Goal: Task Accomplishment & Management: Manage account settings

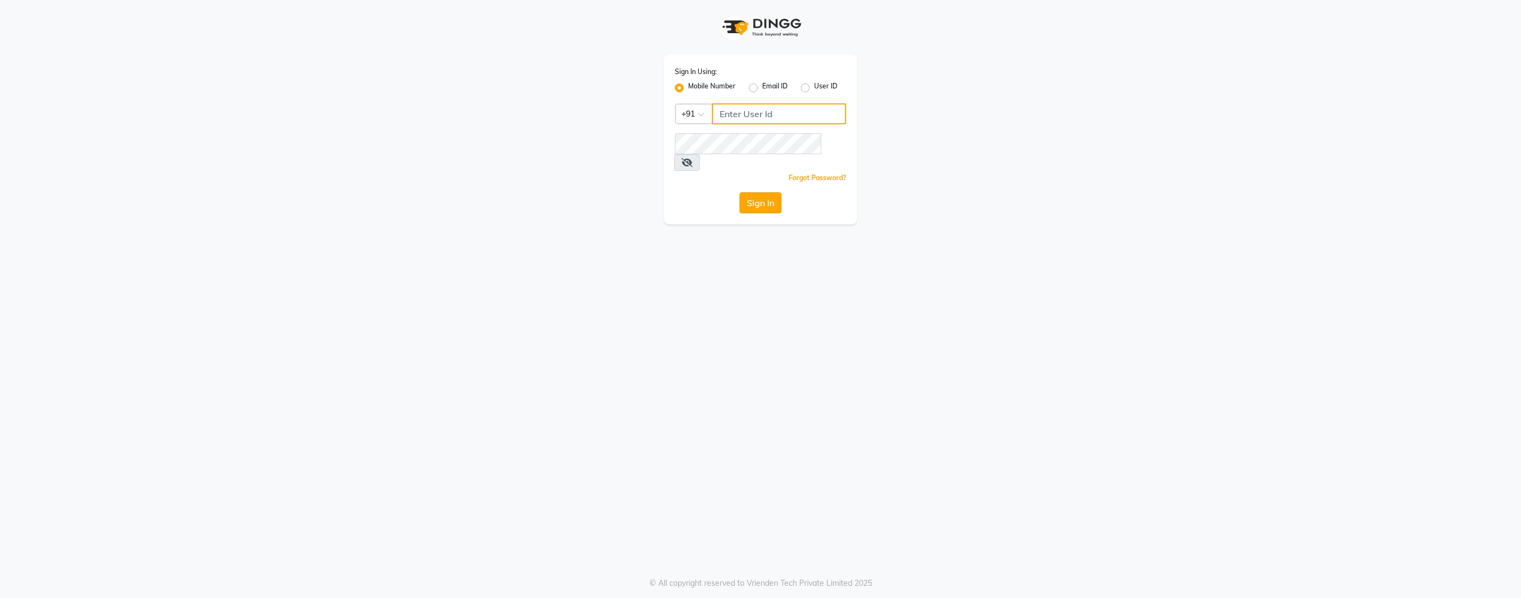
type input "7738947693"
click at [770, 192] on button "Sign In" at bounding box center [761, 202] width 42 height 21
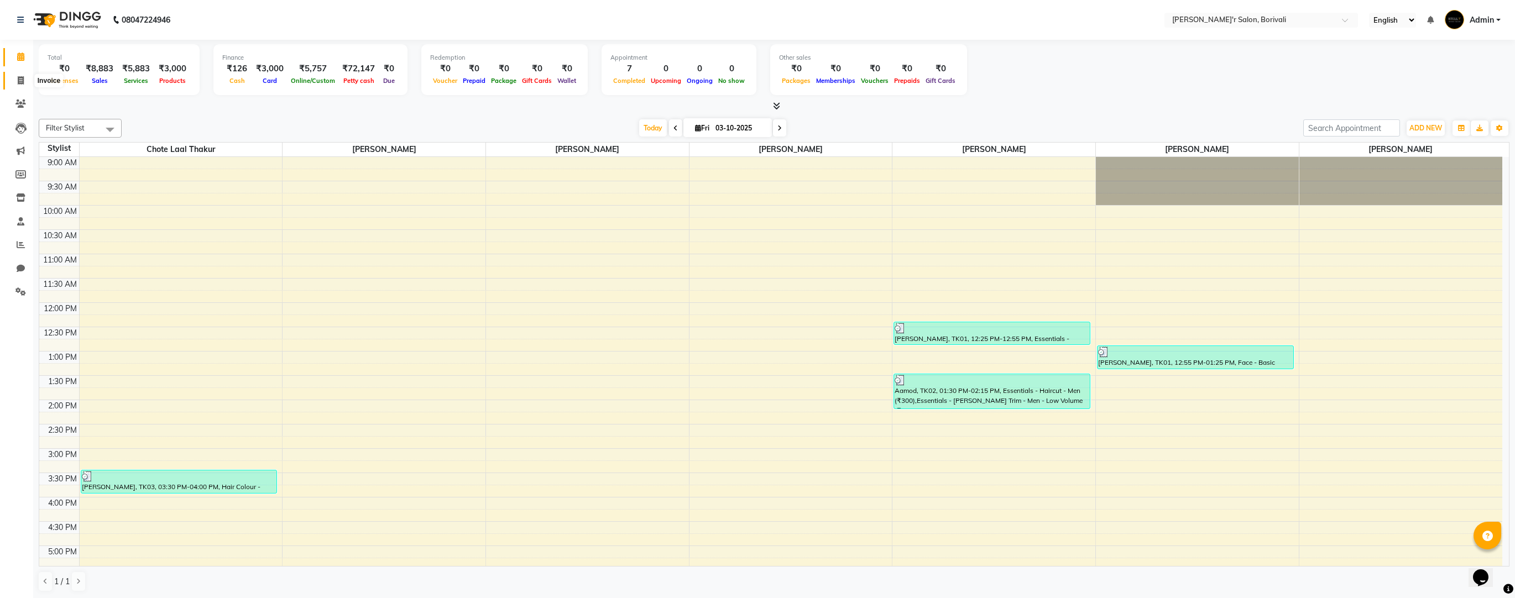
click at [23, 78] on icon at bounding box center [21, 80] width 6 height 8
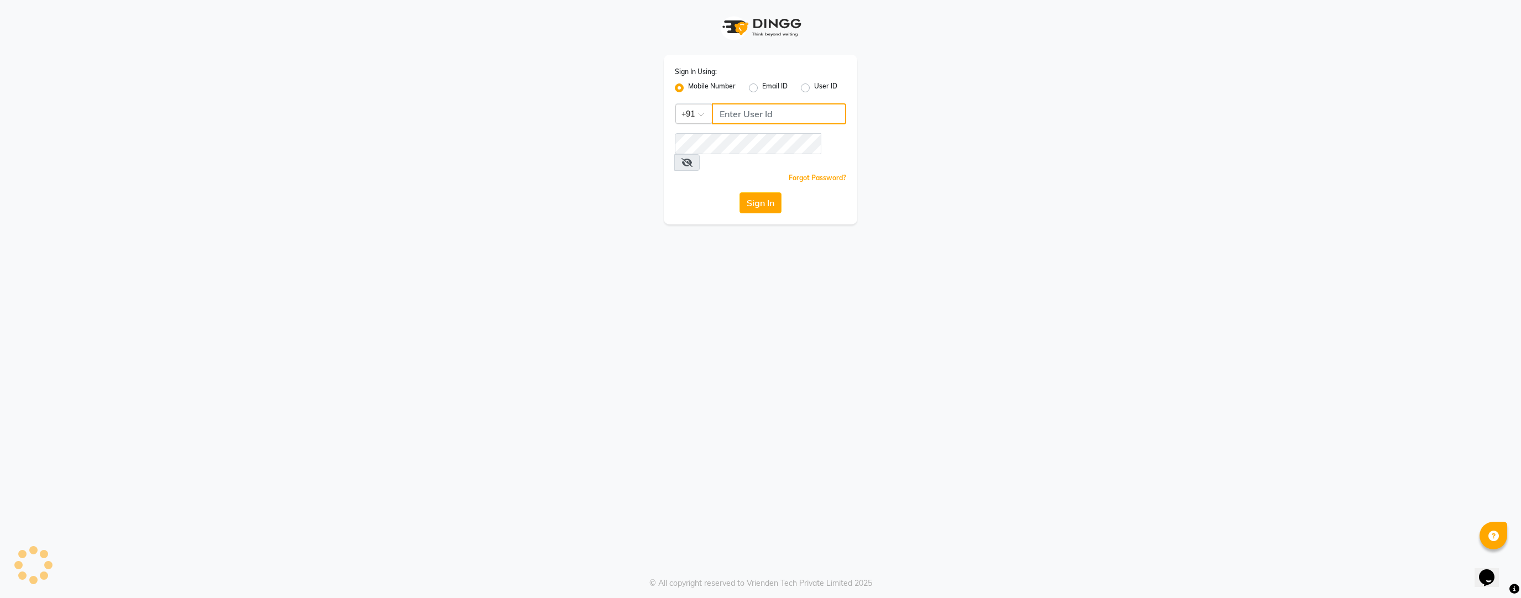
type input "7738947693"
click at [746, 192] on button "Sign In" at bounding box center [761, 202] width 42 height 21
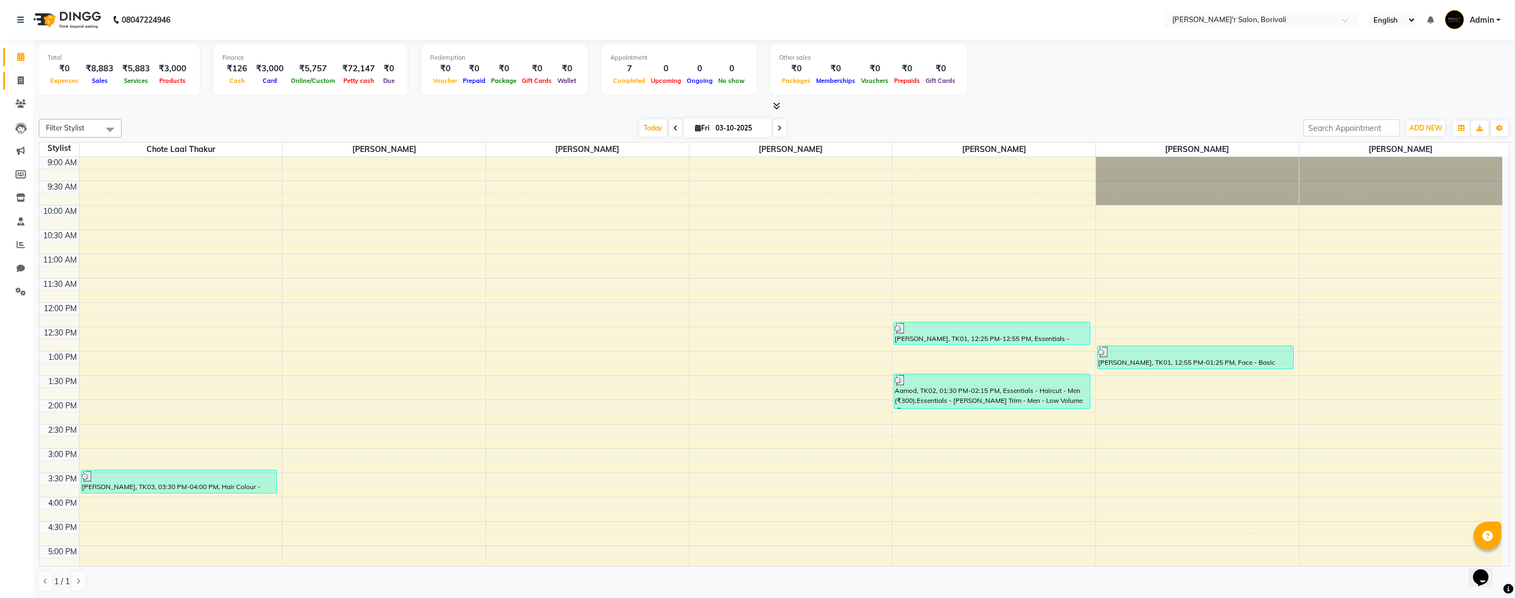
click at [24, 86] on link "Invoice" at bounding box center [16, 81] width 27 height 18
select select "8737"
select select "service"
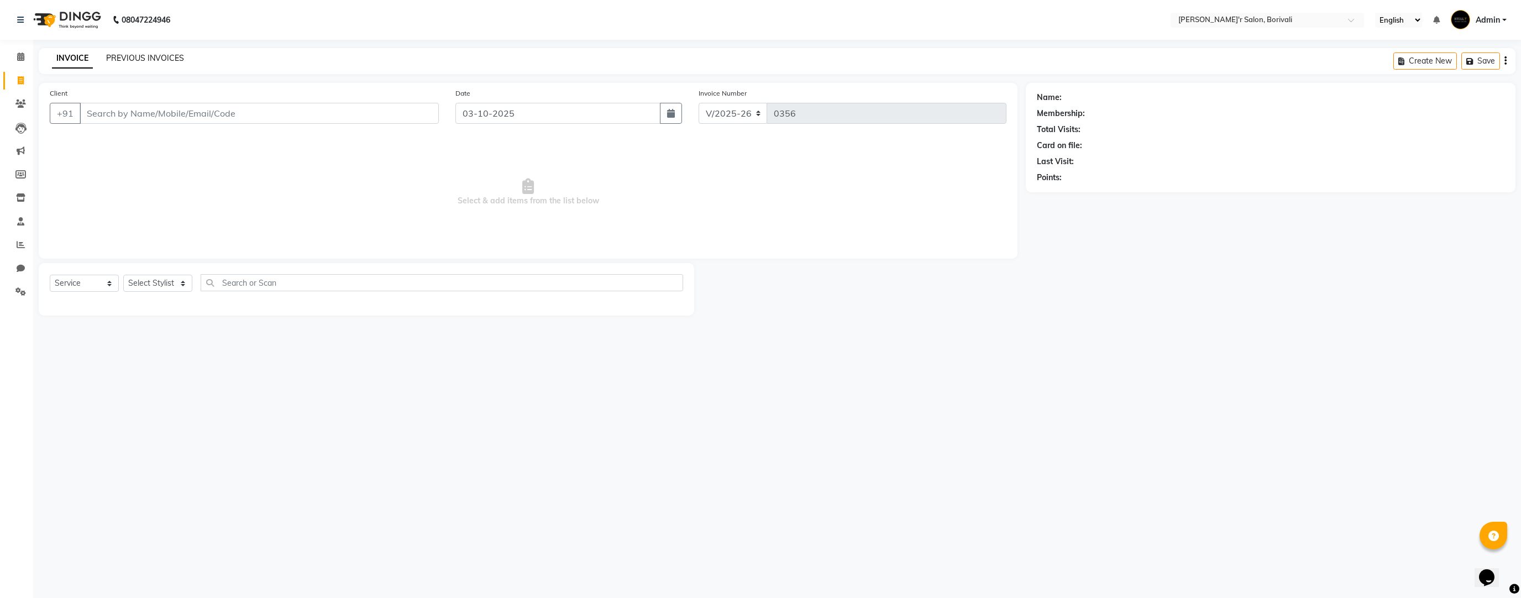
click at [151, 55] on link "PREVIOUS INVOICES" at bounding box center [145, 58] width 78 height 10
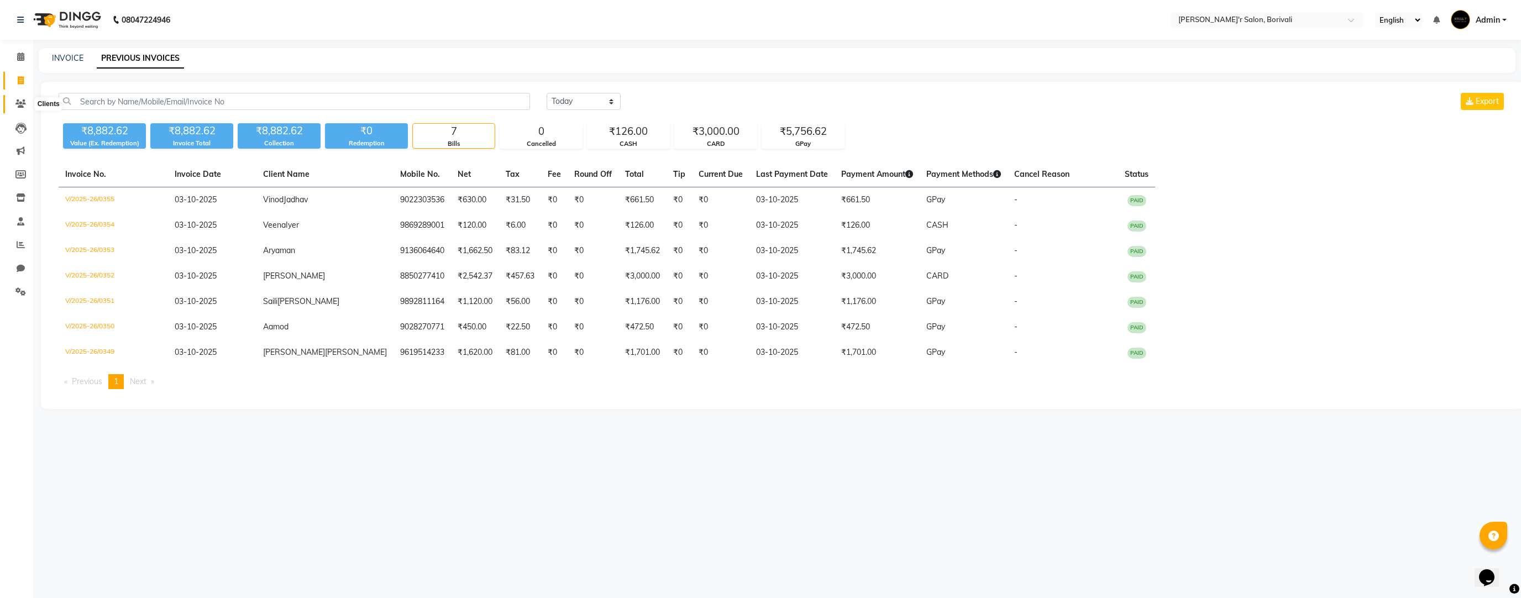
click at [20, 106] on icon at bounding box center [20, 104] width 11 height 8
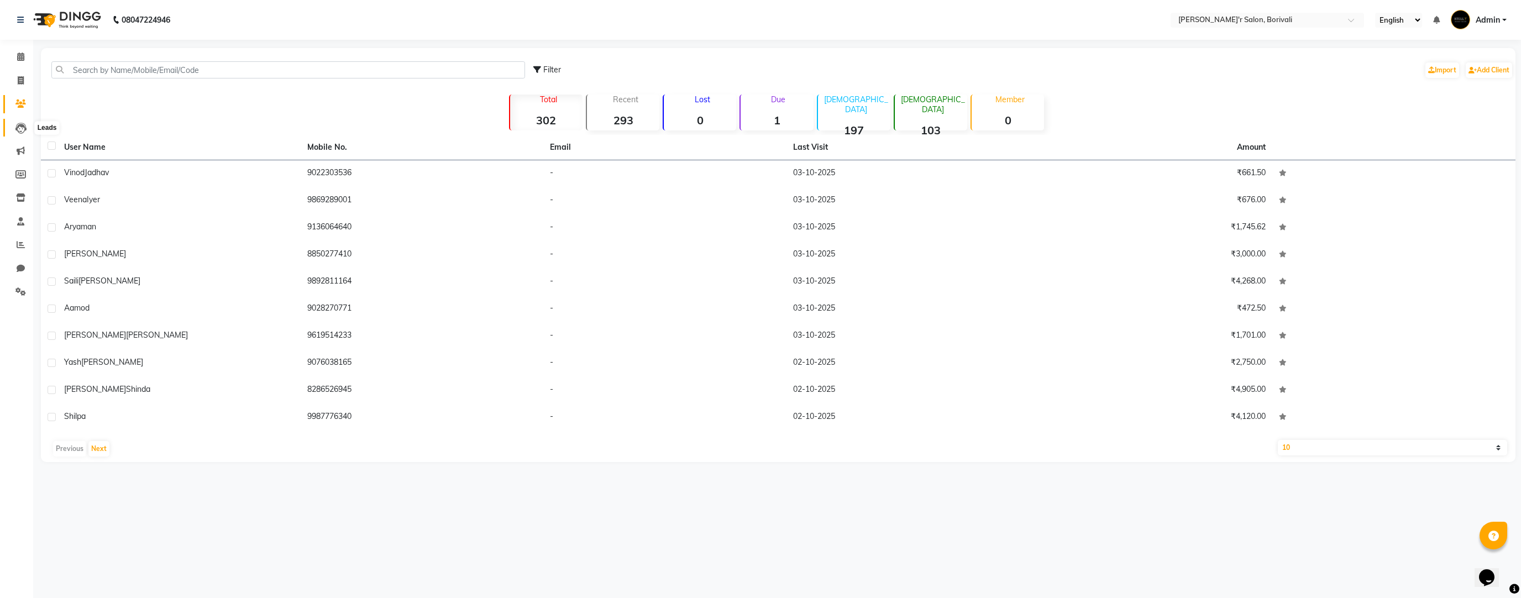
click at [19, 130] on icon at bounding box center [20, 128] width 11 height 11
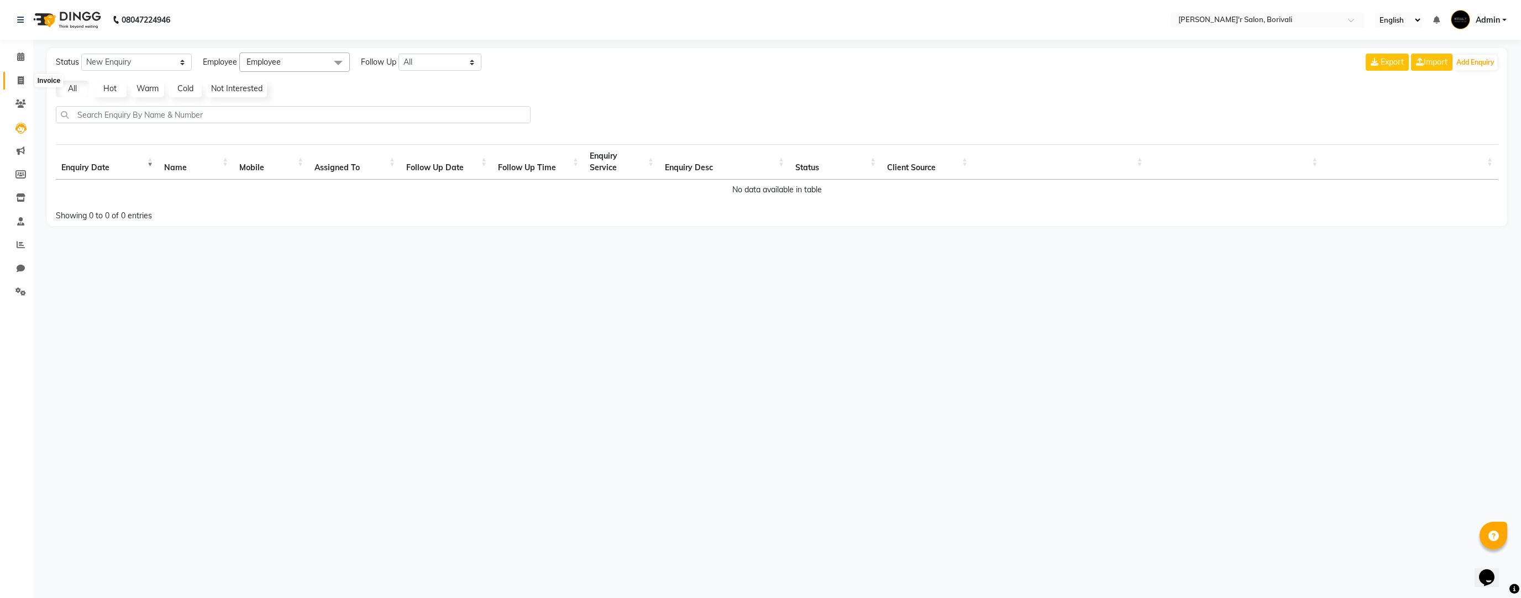
click at [13, 81] on span at bounding box center [20, 81] width 19 height 13
select select "8737"
select select "service"
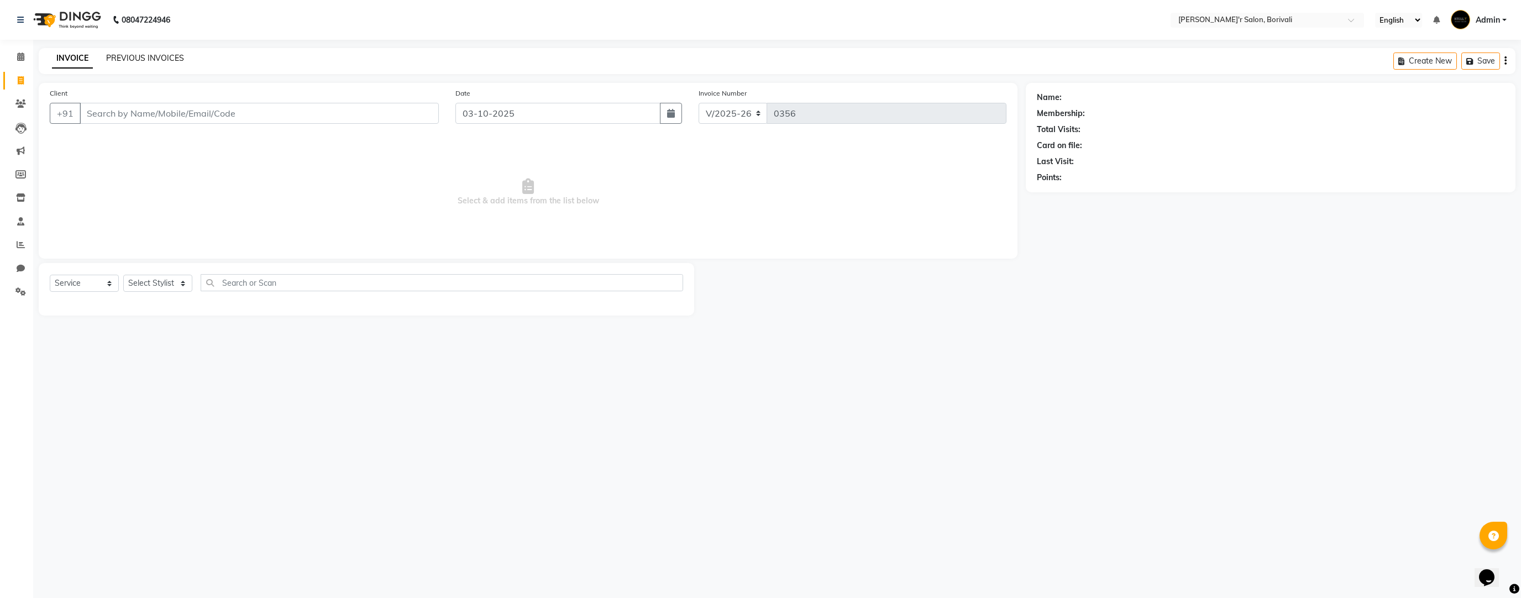
click at [162, 59] on link "PREVIOUS INVOICES" at bounding box center [145, 58] width 78 height 10
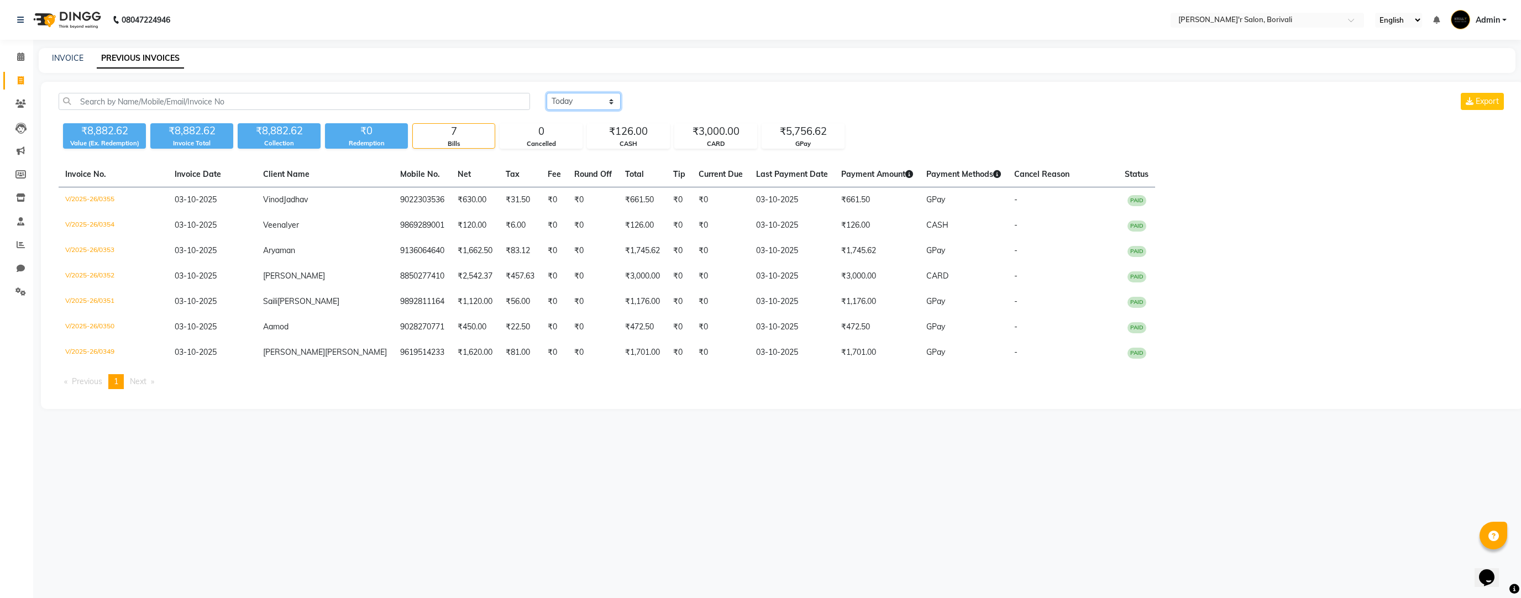
click at [555, 103] on select "[DATE] [DATE] Custom Range" at bounding box center [584, 101] width 74 height 17
click at [547, 93] on select "[DATE] [DATE] Custom Range" at bounding box center [584, 101] width 74 height 17
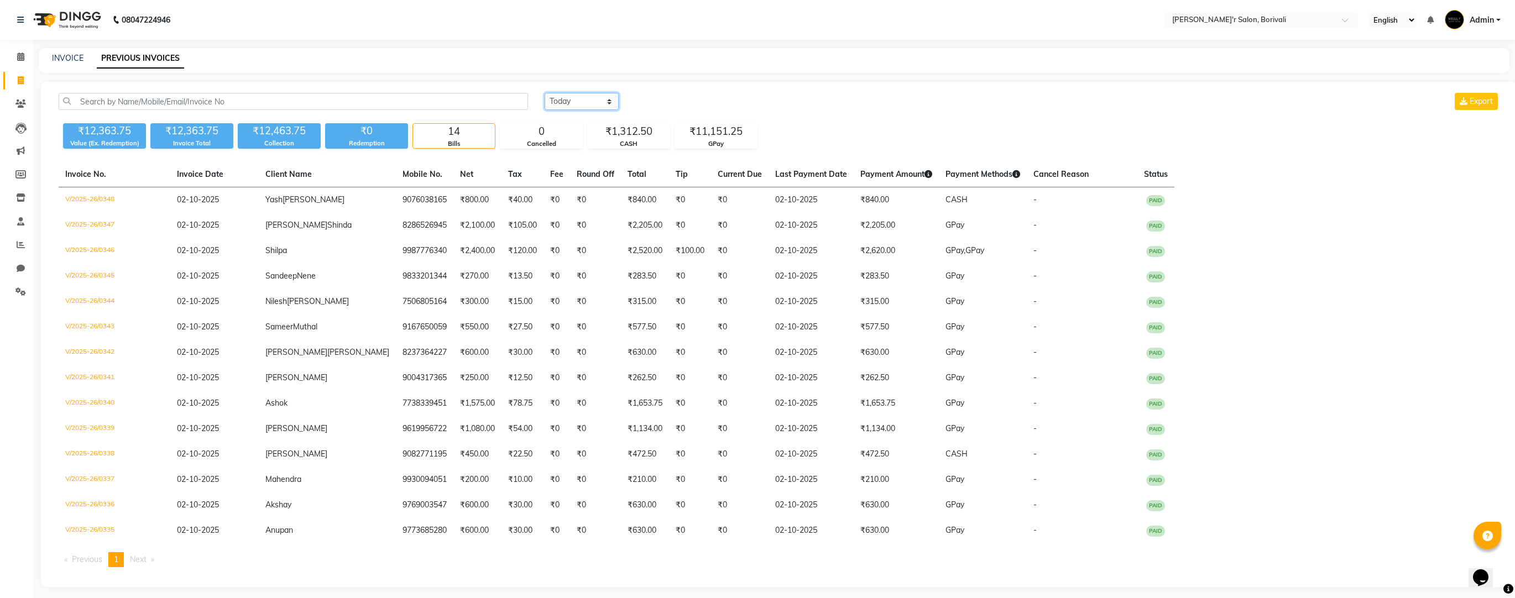
click at [574, 104] on select "[DATE] [DATE] Custom Range" at bounding box center [582, 101] width 74 height 17
click at [545, 93] on select "[DATE] [DATE] Custom Range" at bounding box center [582, 101] width 74 height 17
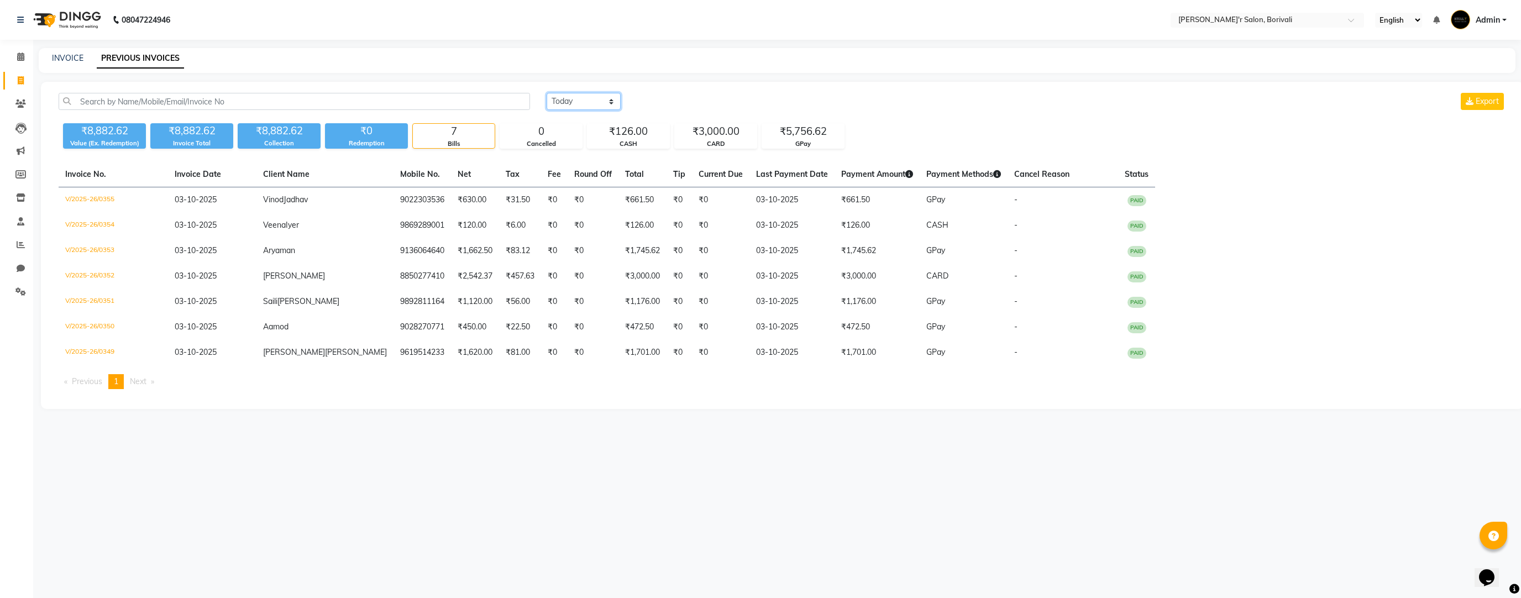
click at [572, 98] on select "[DATE] [DATE] Custom Range" at bounding box center [584, 101] width 74 height 17
click at [547, 93] on select "[DATE] [DATE] Custom Range" at bounding box center [584, 101] width 74 height 17
click at [574, 106] on select "[DATE] [DATE] Custom Range" at bounding box center [588, 101] width 83 height 17
select select "[DATE]"
click at [547, 93] on select "[DATE] [DATE] Custom Range" at bounding box center [588, 101] width 83 height 17
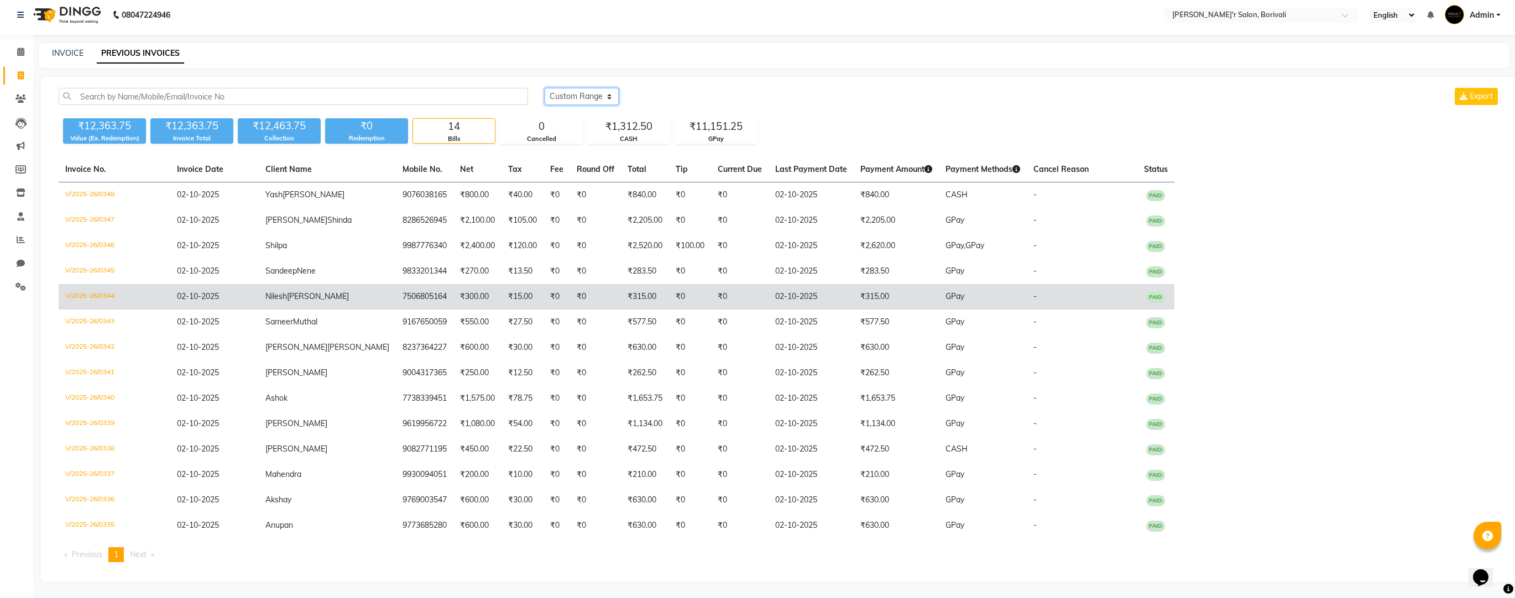
scroll to position [7, 0]
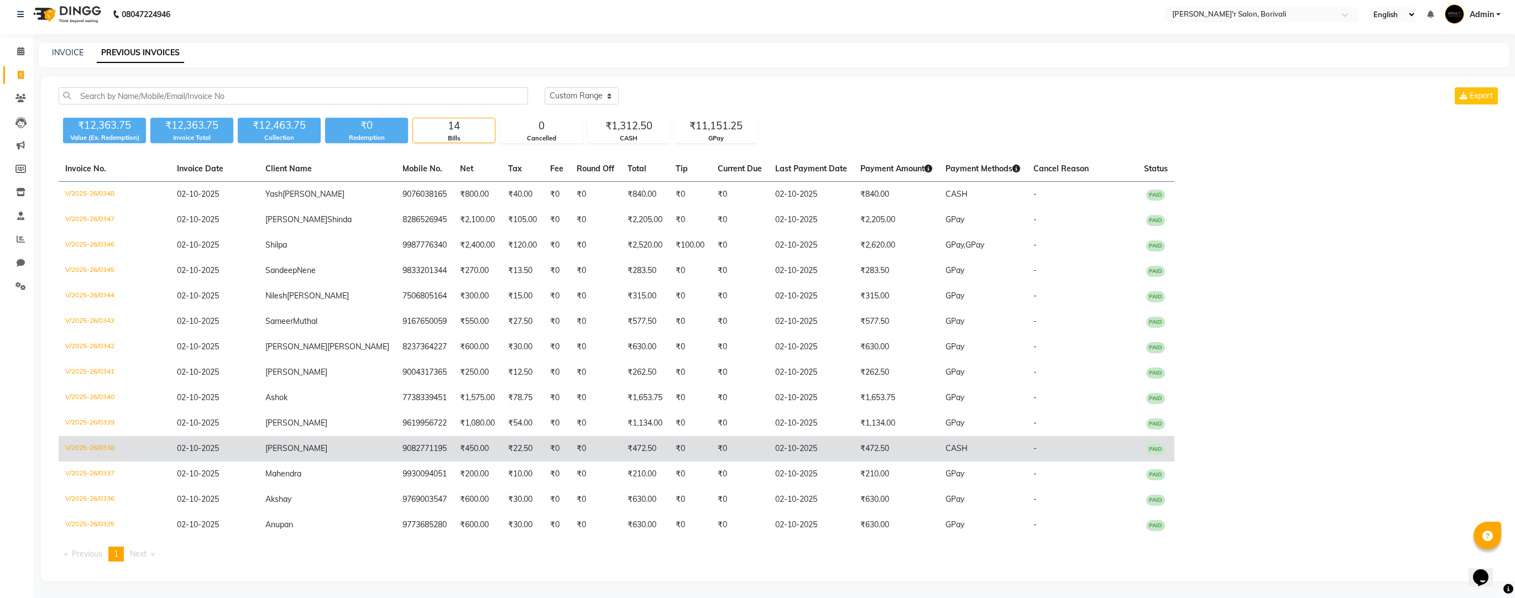
click at [265, 448] on span "[PERSON_NAME]" at bounding box center [296, 448] width 62 height 10
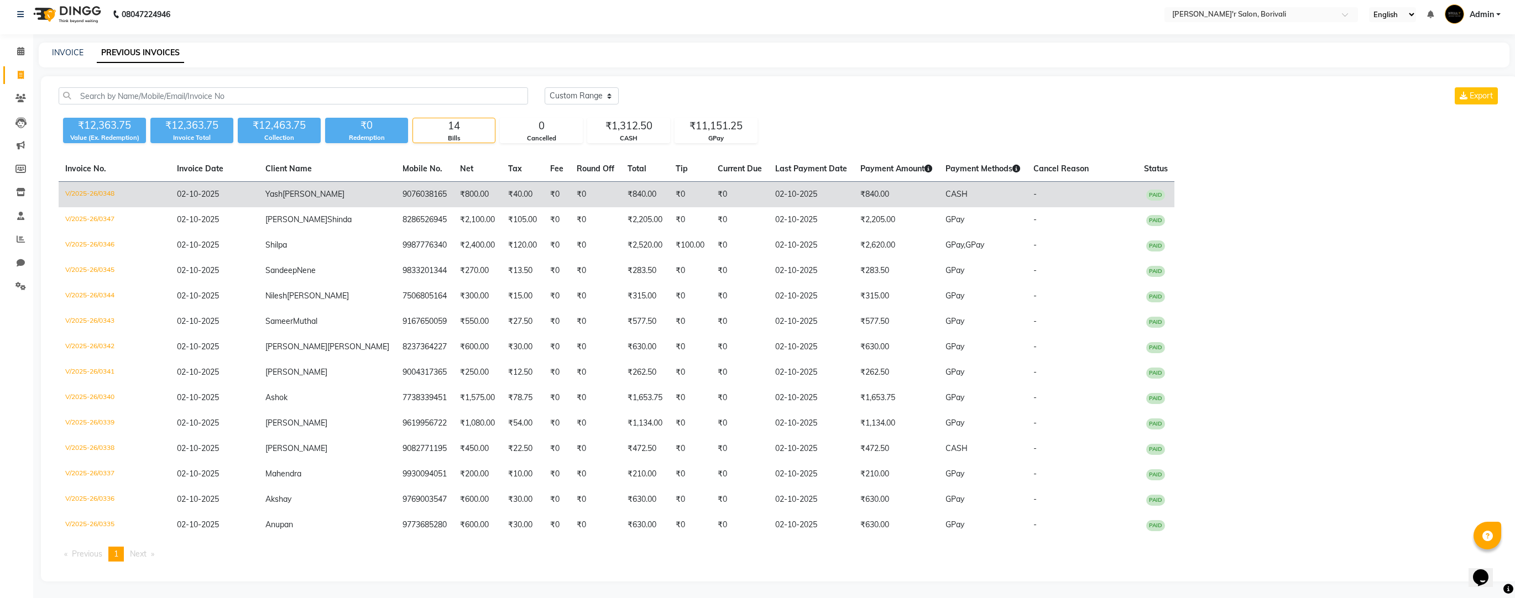
click at [249, 196] on td "02-10-2025" at bounding box center [214, 195] width 88 height 26
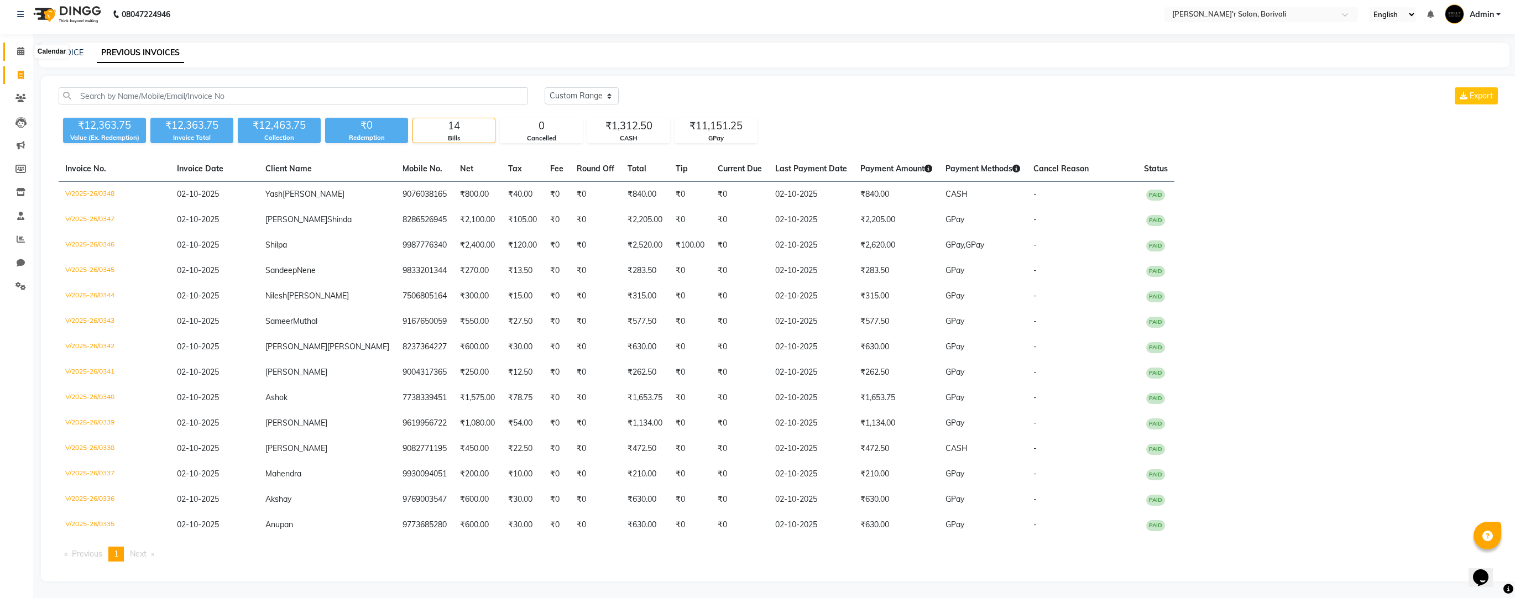
click at [18, 48] on icon at bounding box center [20, 51] width 7 height 8
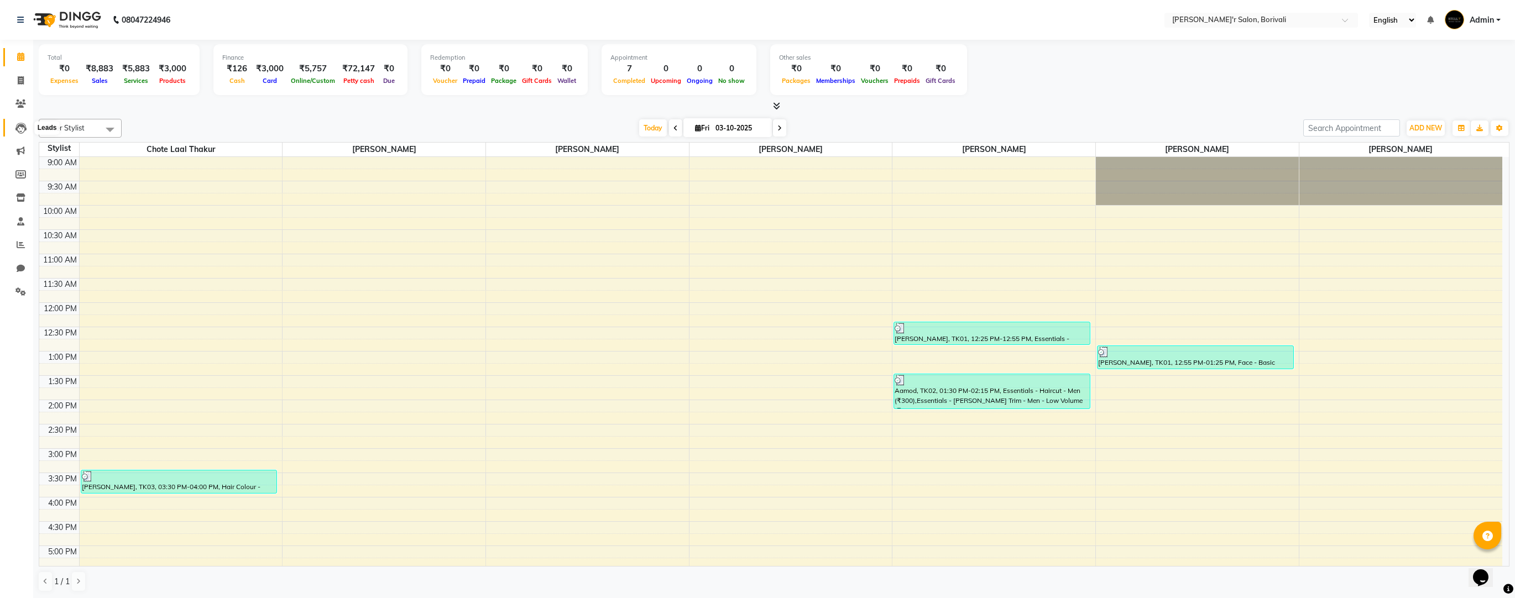
click at [20, 124] on icon at bounding box center [20, 128] width 11 height 11
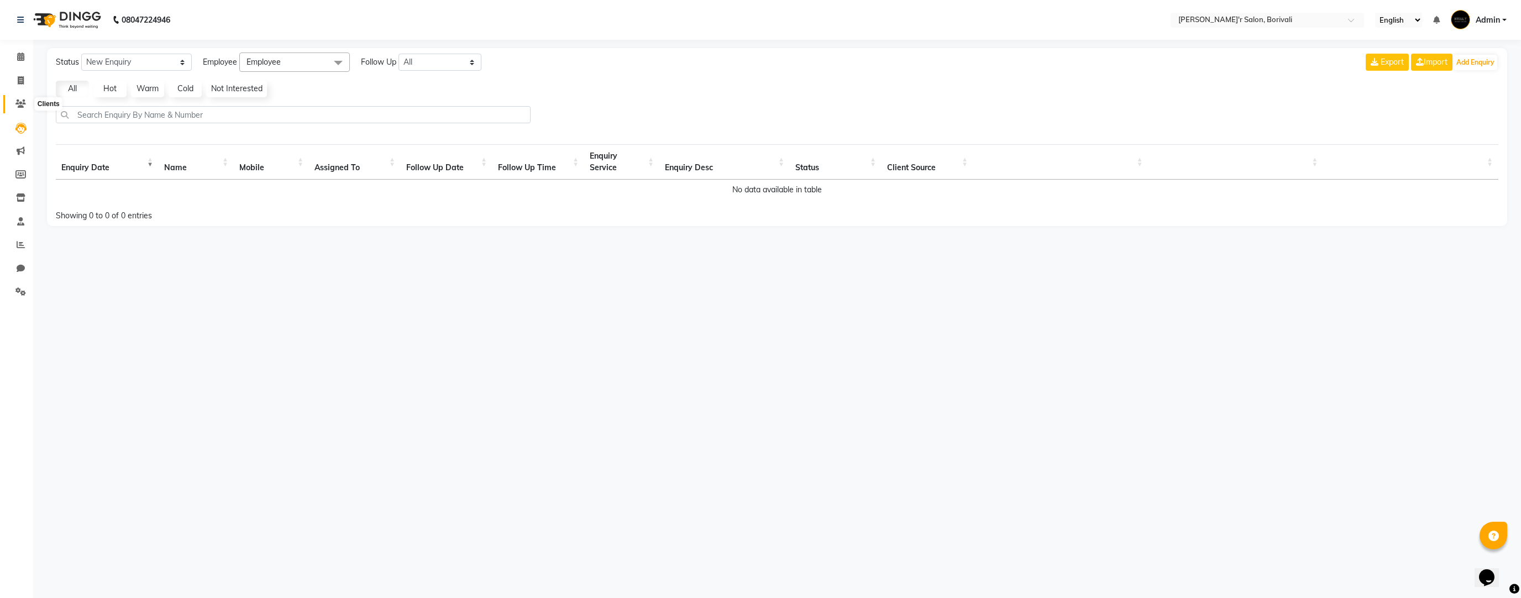
click at [26, 100] on span at bounding box center [20, 104] width 19 height 13
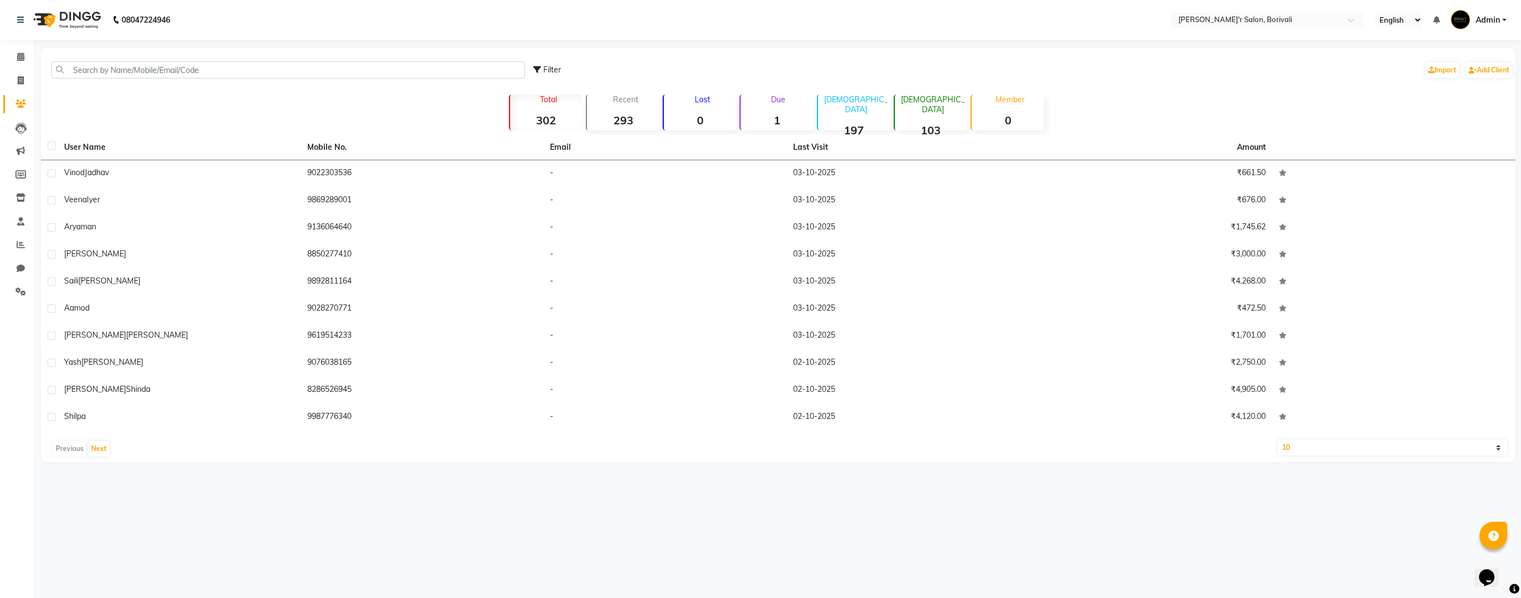
click at [1306, 86] on div "Filter Import Add Client" at bounding box center [1024, 70] width 980 height 35
